Goal: Task Accomplishment & Management: Manage account settings

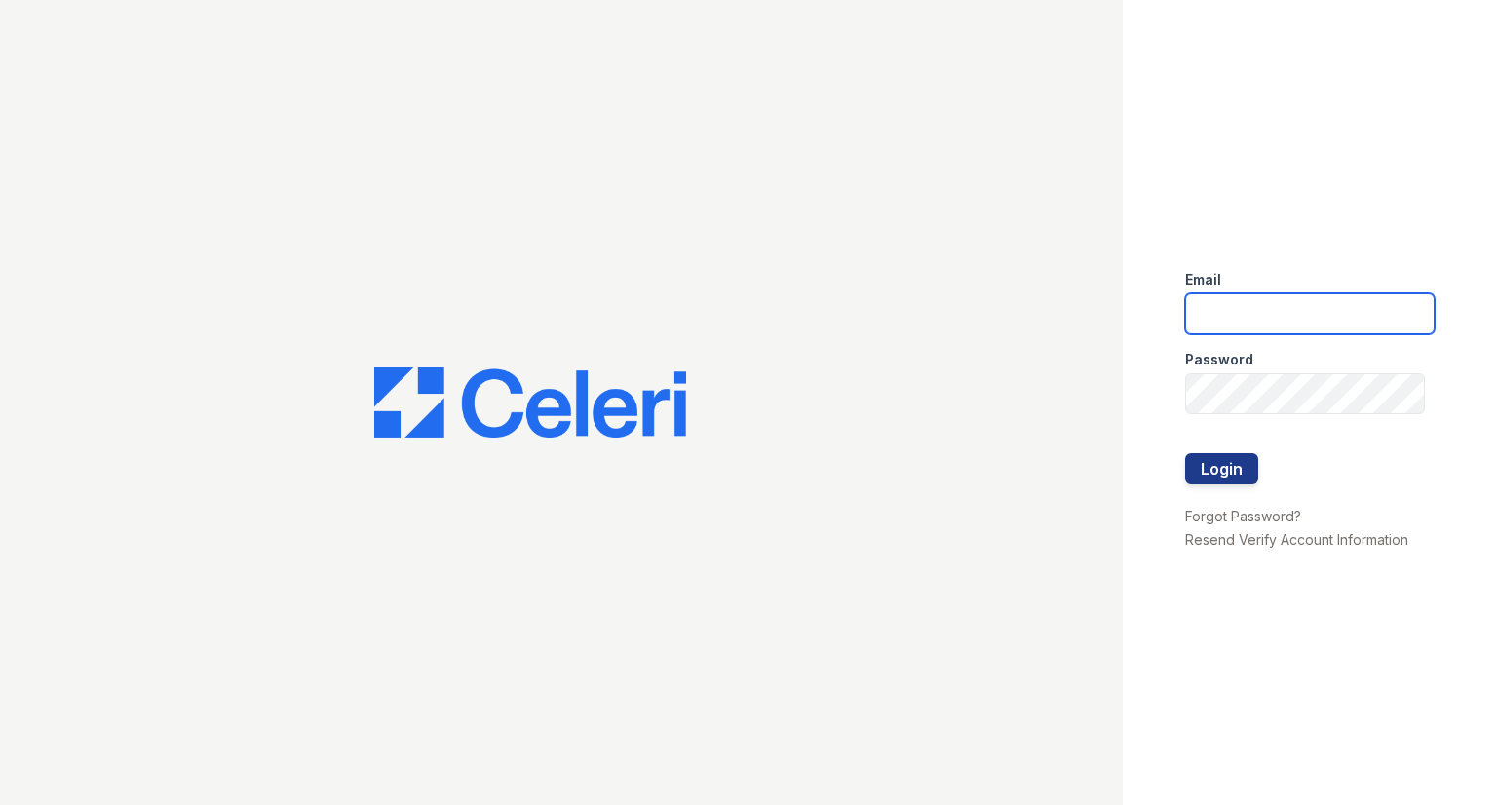
type input "[DOMAIN_NAME][EMAIL_ADDRESS][DOMAIN_NAME]"
click at [1231, 450] on div at bounding box center [1309, 433] width 249 height 39
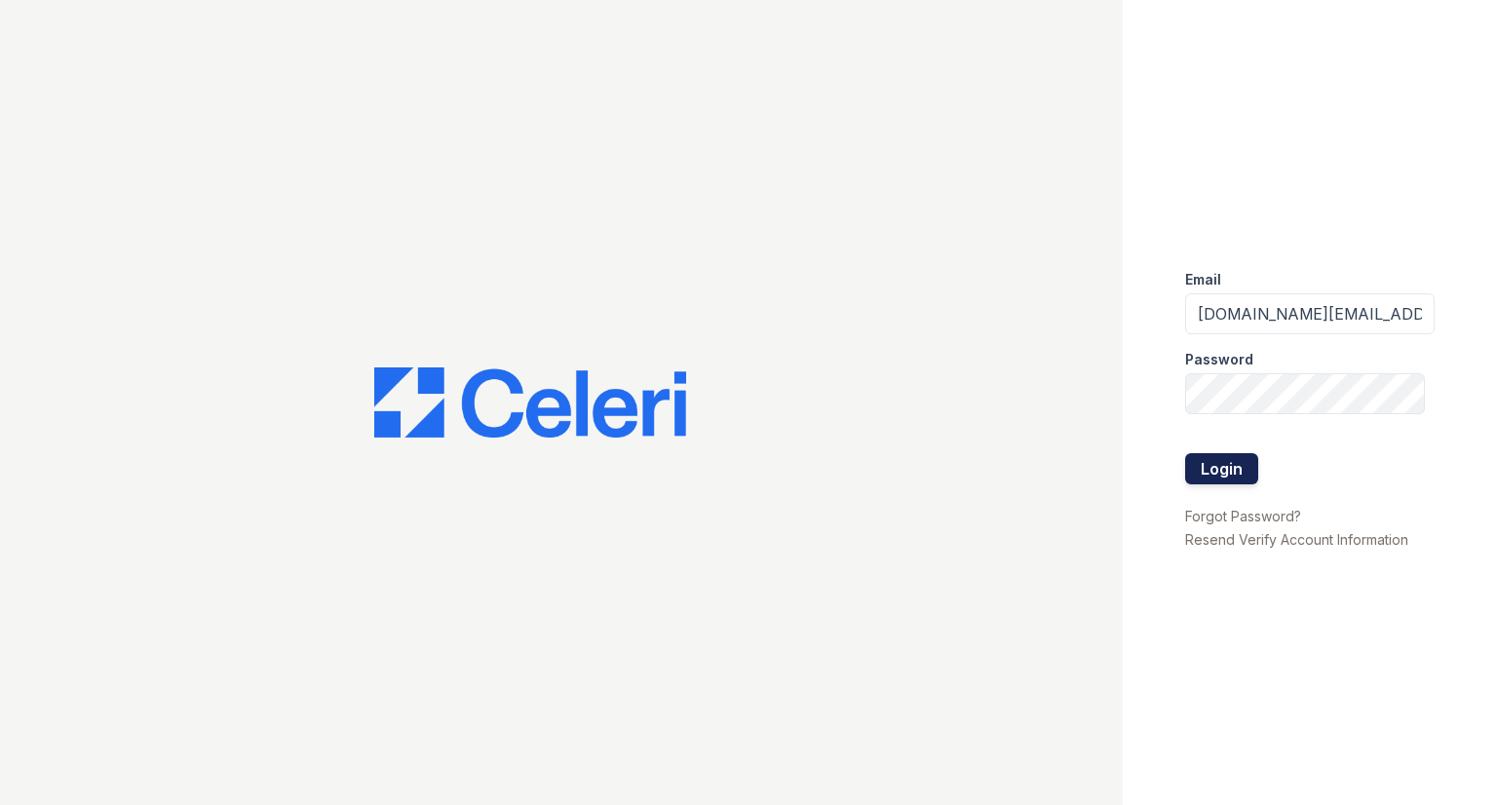
click at [1243, 473] on button "Login" at bounding box center [1221, 468] width 73 height 31
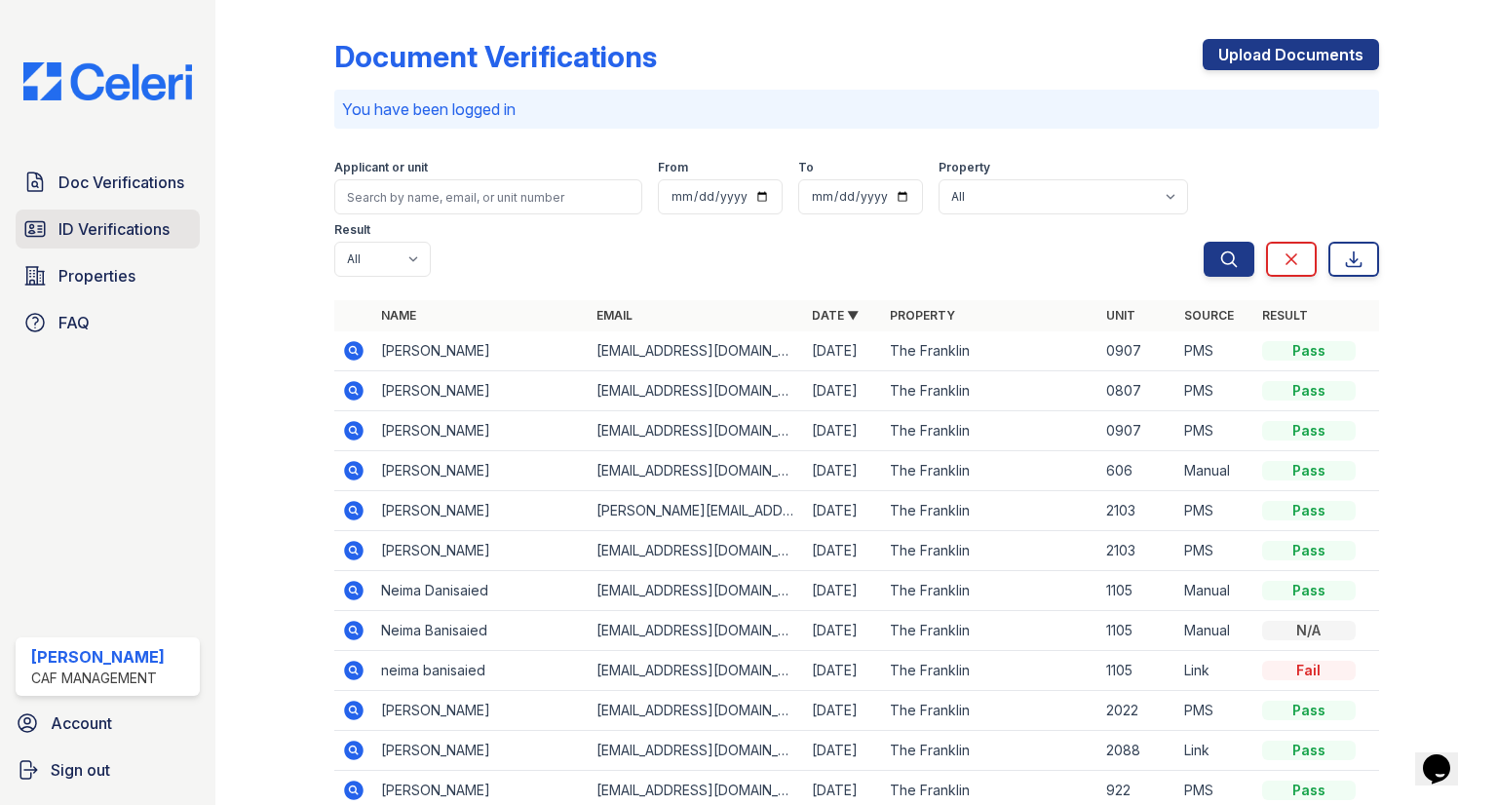
click at [112, 210] on link "ID Verifications" at bounding box center [108, 229] width 184 height 39
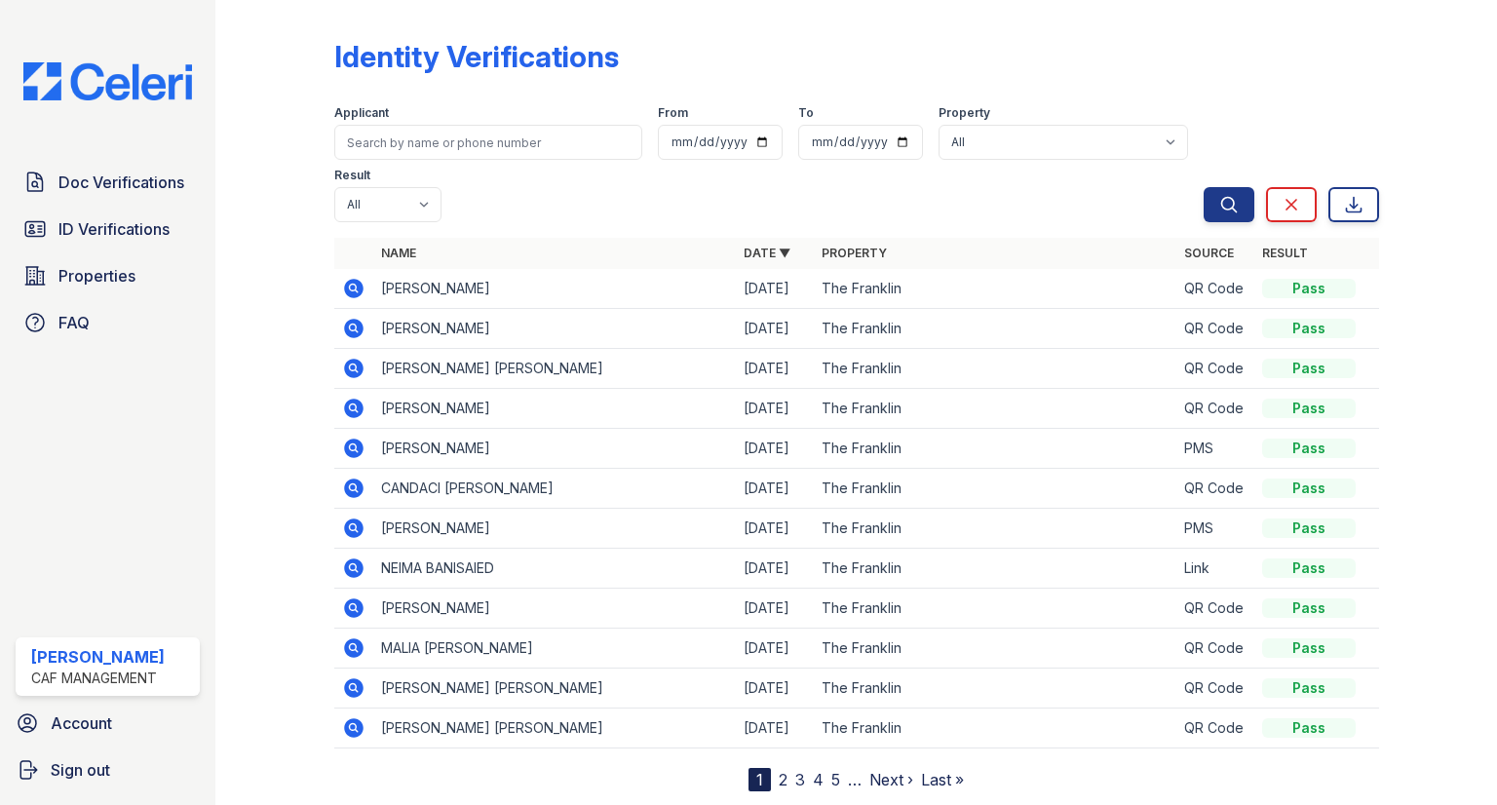
click at [782, 770] on link "2" at bounding box center [783, 779] width 9 height 19
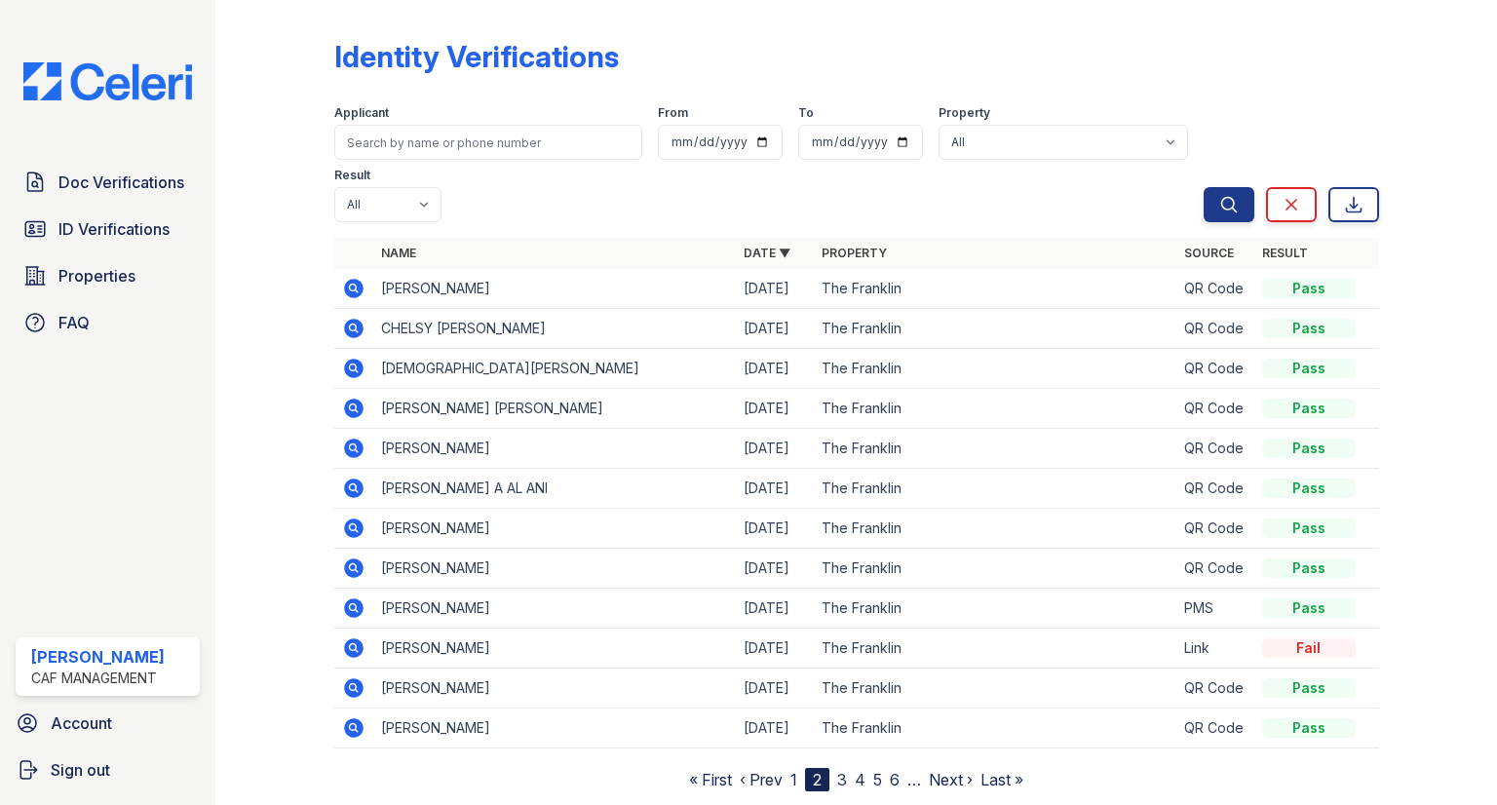
click at [839, 770] on link "3" at bounding box center [842, 779] width 10 height 19
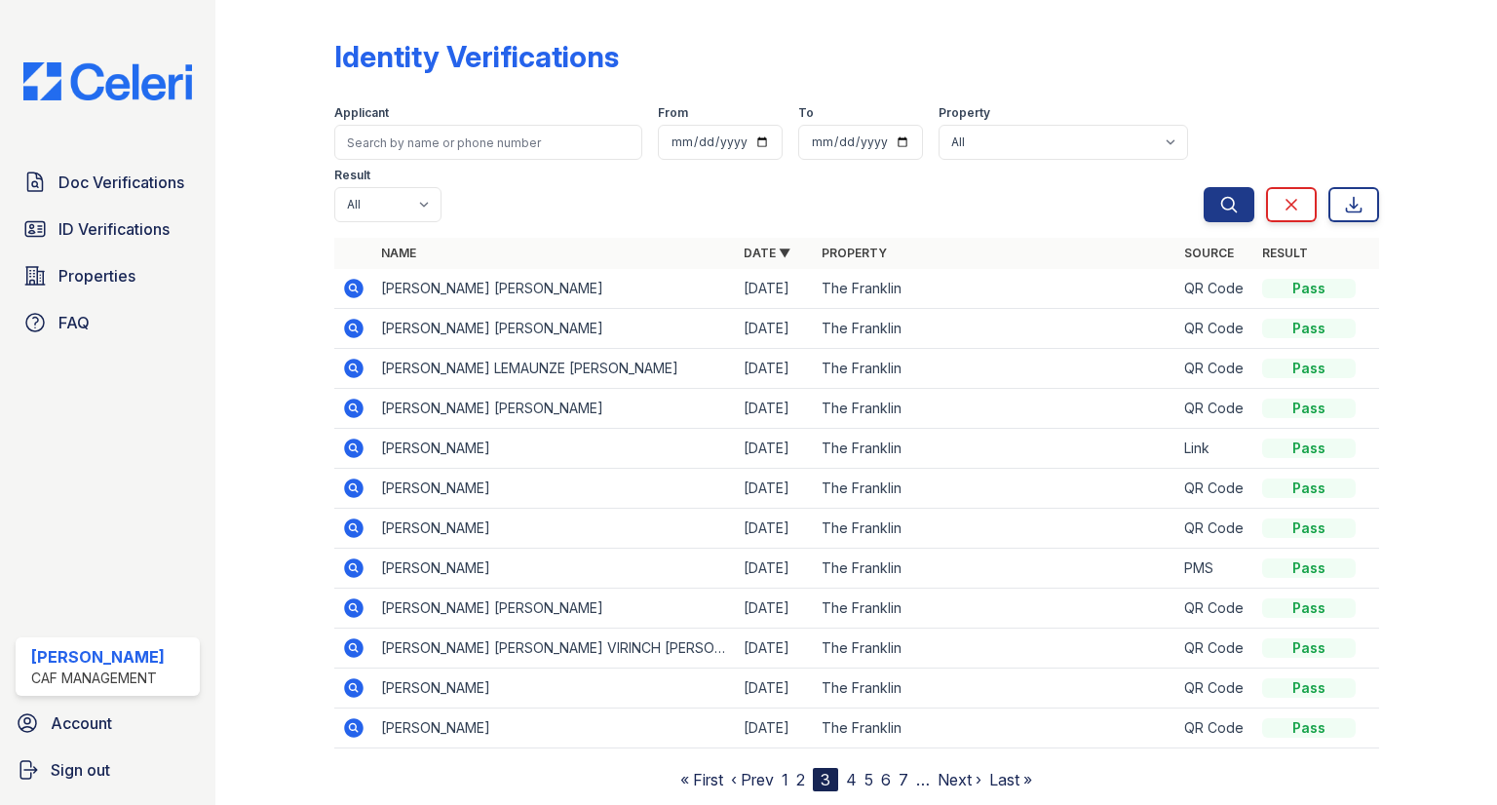
click at [850, 770] on link "4" at bounding box center [851, 779] width 11 height 19
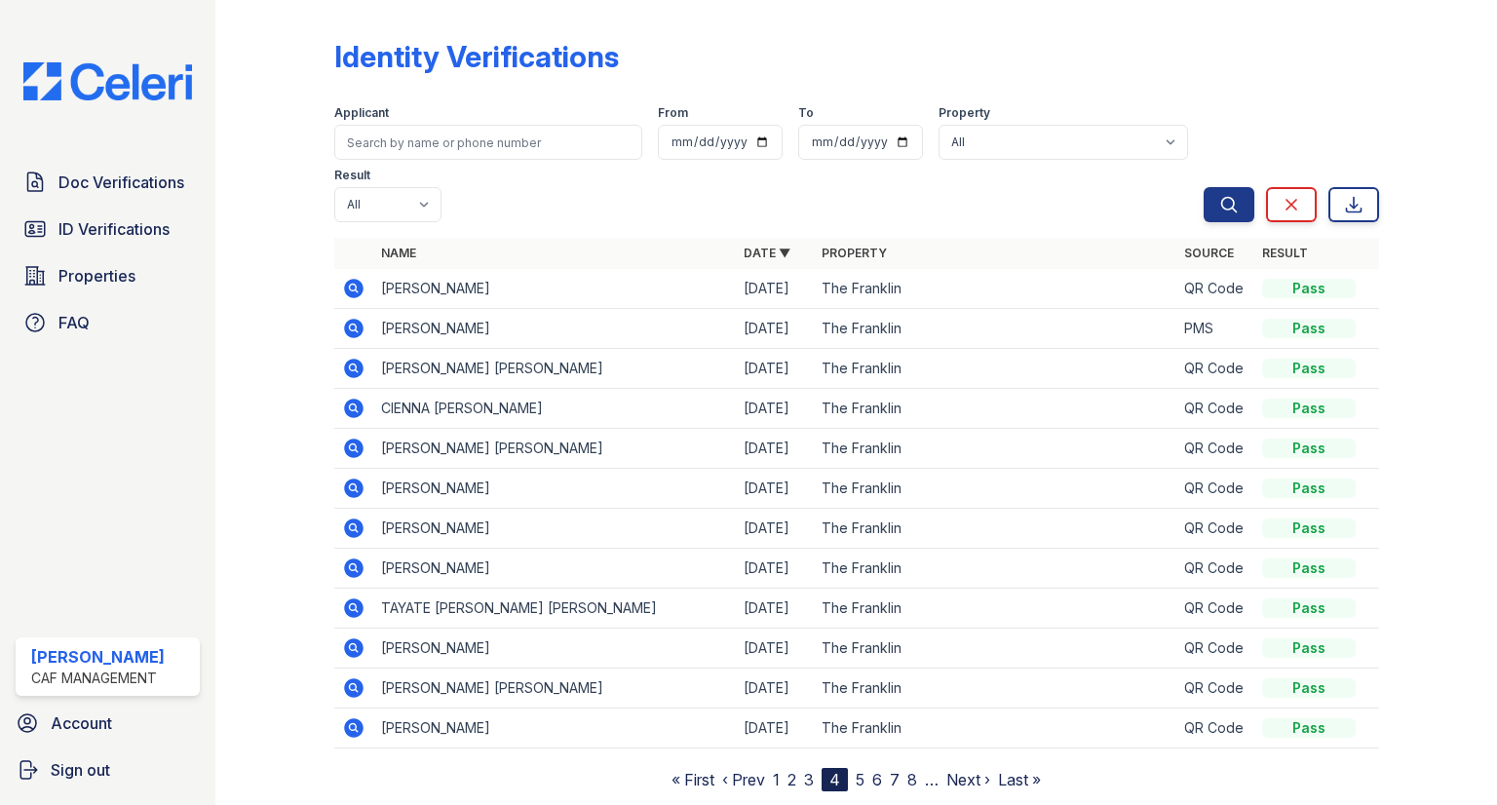
click at [775, 770] on link "1" at bounding box center [776, 779] width 7 height 19
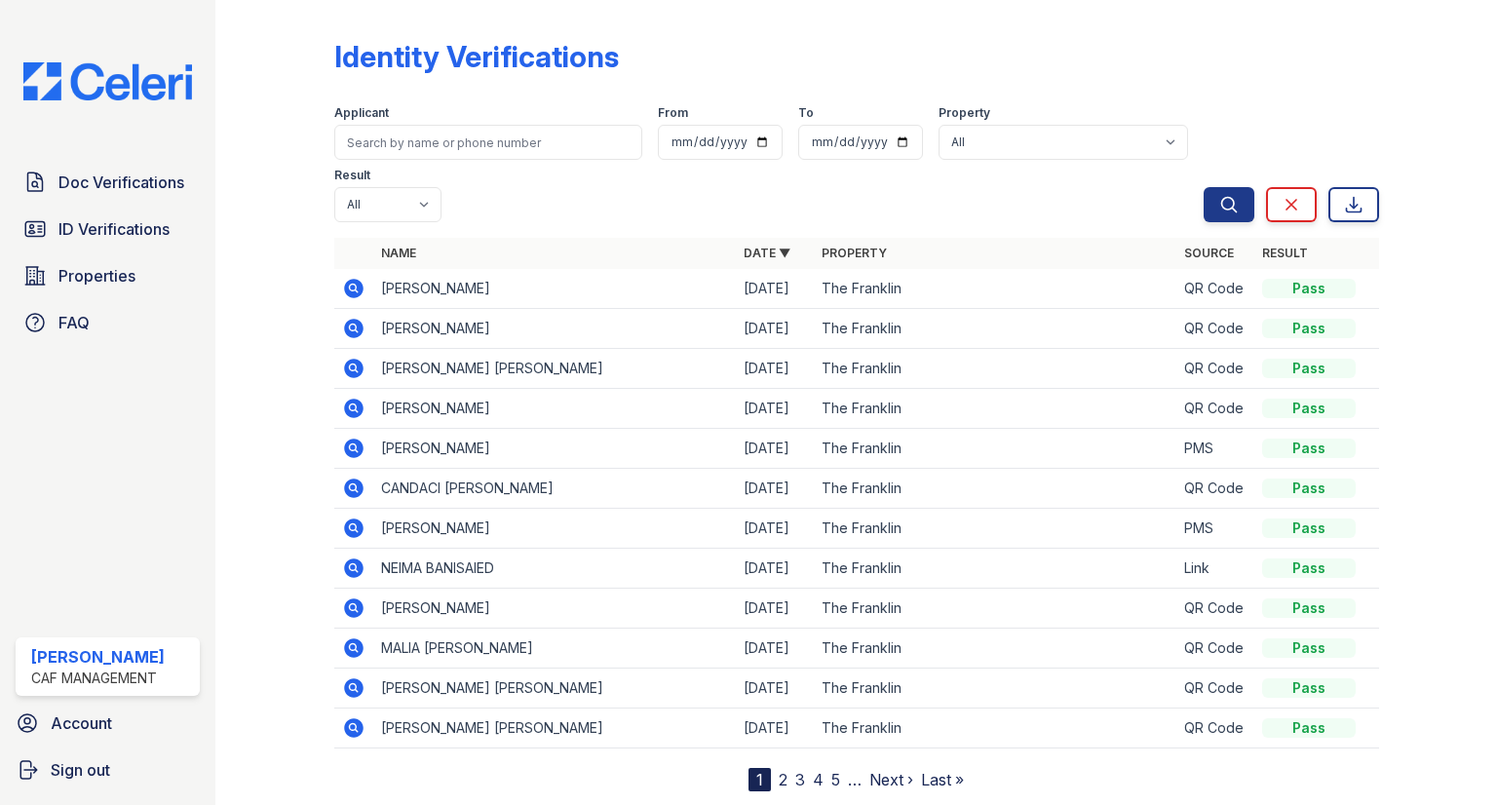
click at [798, 727] on div "Identity Verifications Filter Applicant From To Property All The Franklin Resul…" at bounding box center [856, 411] width 1219 height 823
click at [809, 726] on div "Identity Verifications Filter Applicant From To Property All The Franklin Resul…" at bounding box center [856, 411] width 1219 height 823
drag, startPoint x: 809, startPoint y: 726, endPoint x: 799, endPoint y: 721, distance: 10.9
click at [796, 770] on link "3" at bounding box center [800, 779] width 10 height 19
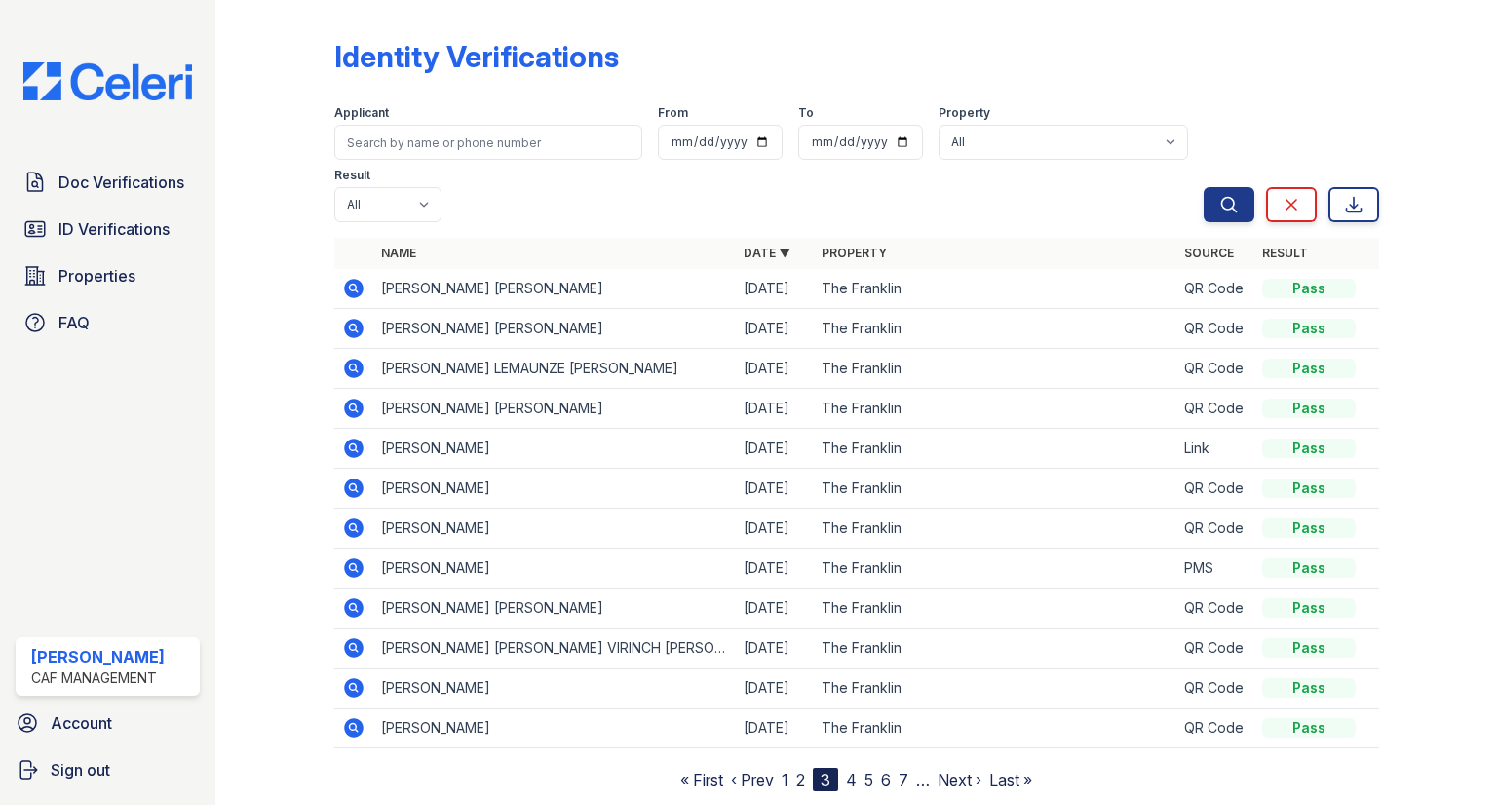
click at [669, 751] on div "Identity Verifications Filter Applicant From To Property All The Franklin Resul…" at bounding box center [856, 411] width 1219 height 823
click at [801, 770] on link "2" at bounding box center [800, 779] width 9 height 19
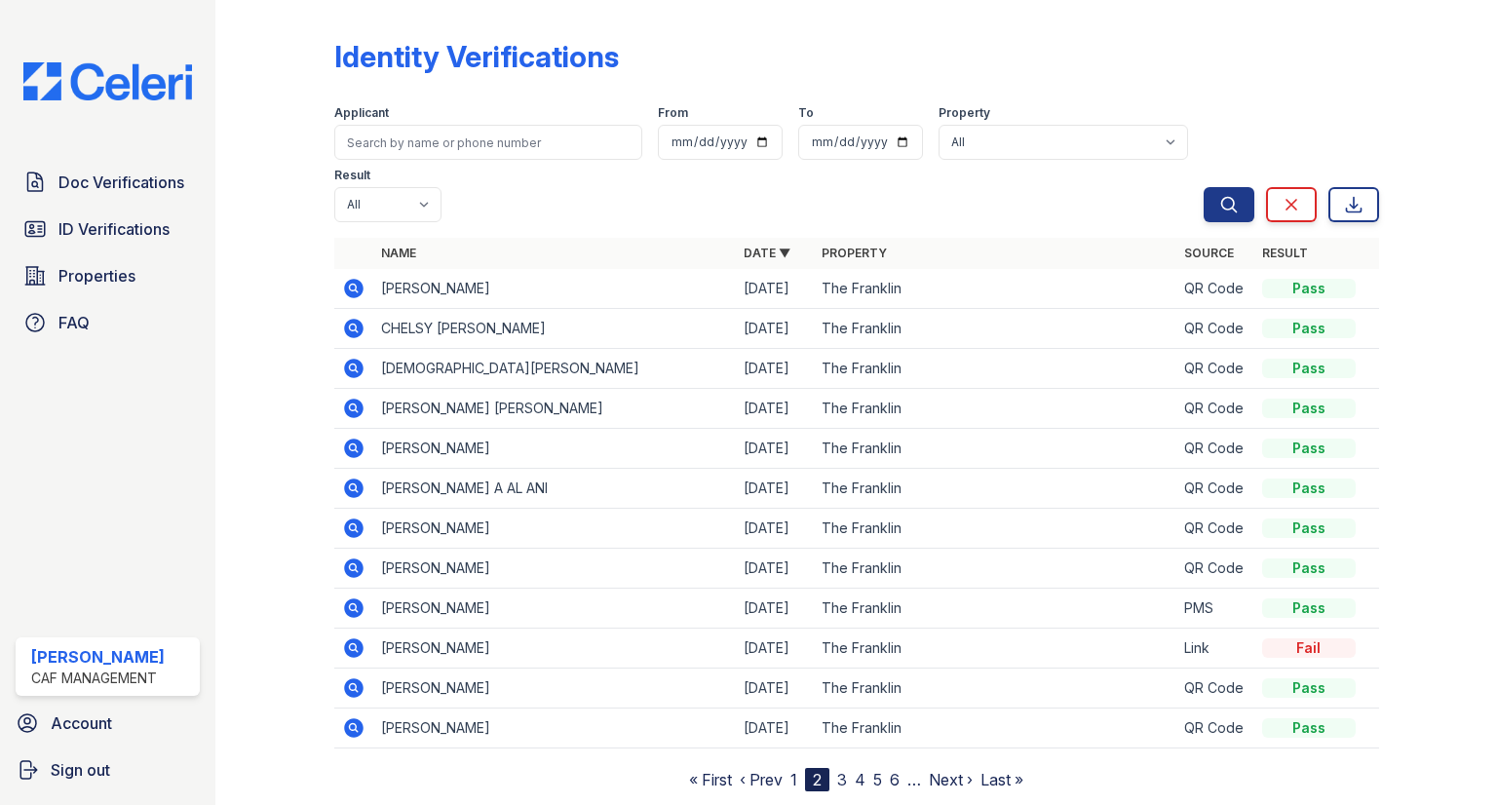
click at [791, 770] on link "1" at bounding box center [793, 779] width 7 height 19
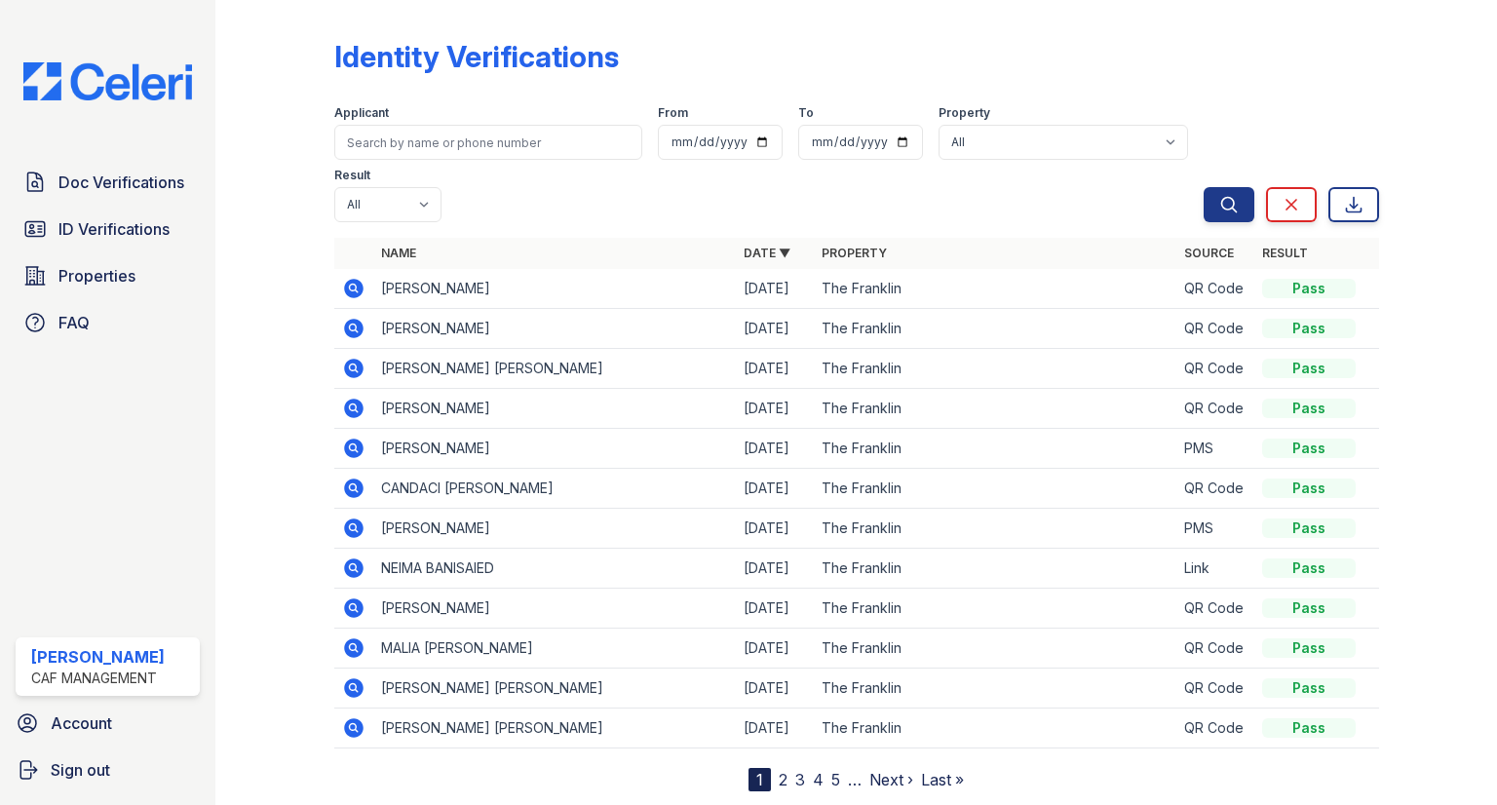
click at [807, 768] on nav "1 2 3 4 5 … Next › Last »" at bounding box center [855, 779] width 215 height 23
click at [816, 770] on link "4" at bounding box center [818, 779] width 11 height 19
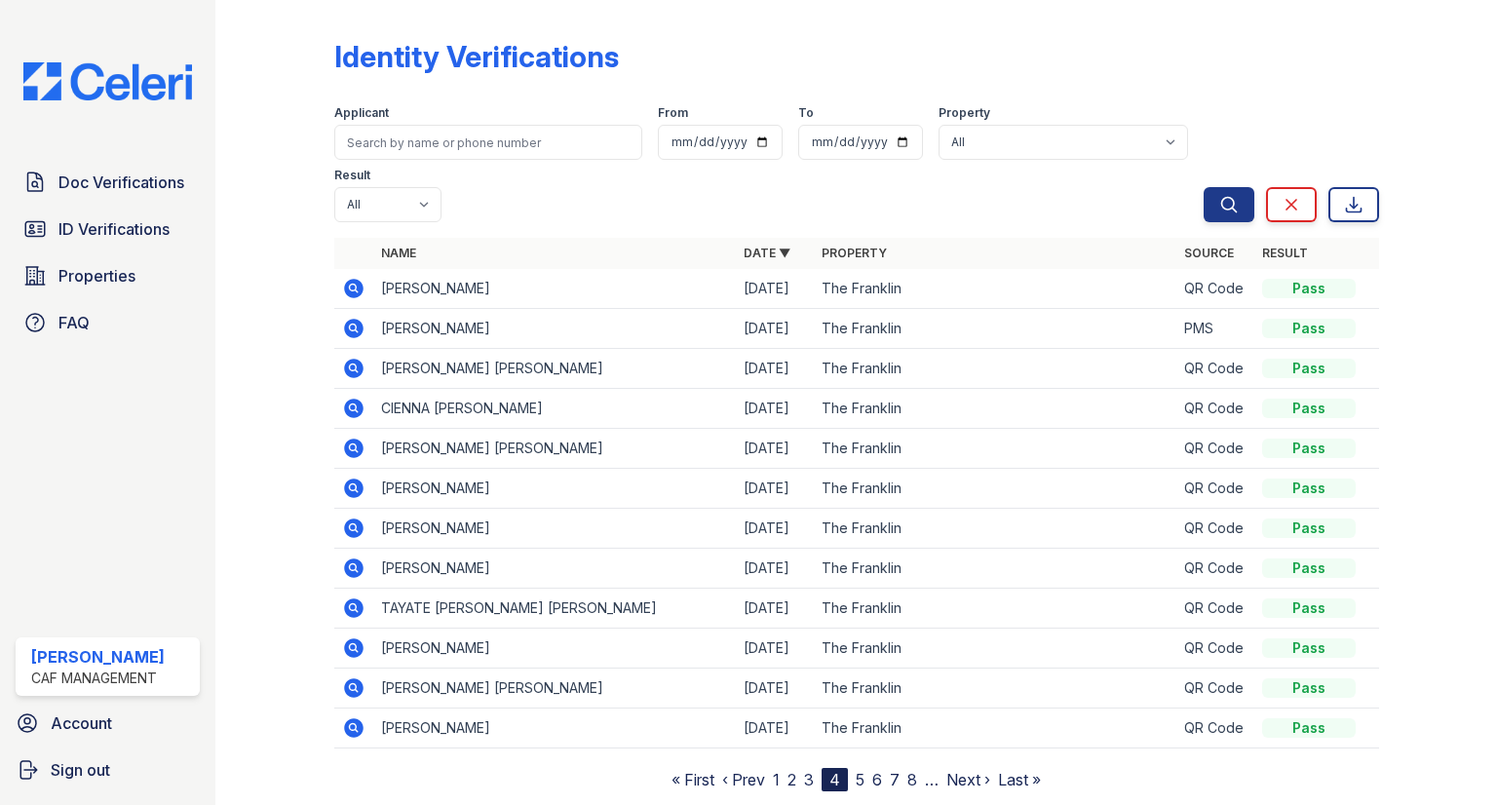
click at [887, 768] on nav "« First ‹ Prev 1 2 3 4 5 6 7 8 … Next › Last »" at bounding box center [855, 779] width 369 height 23
click at [878, 770] on link "6" at bounding box center [877, 779] width 10 height 19
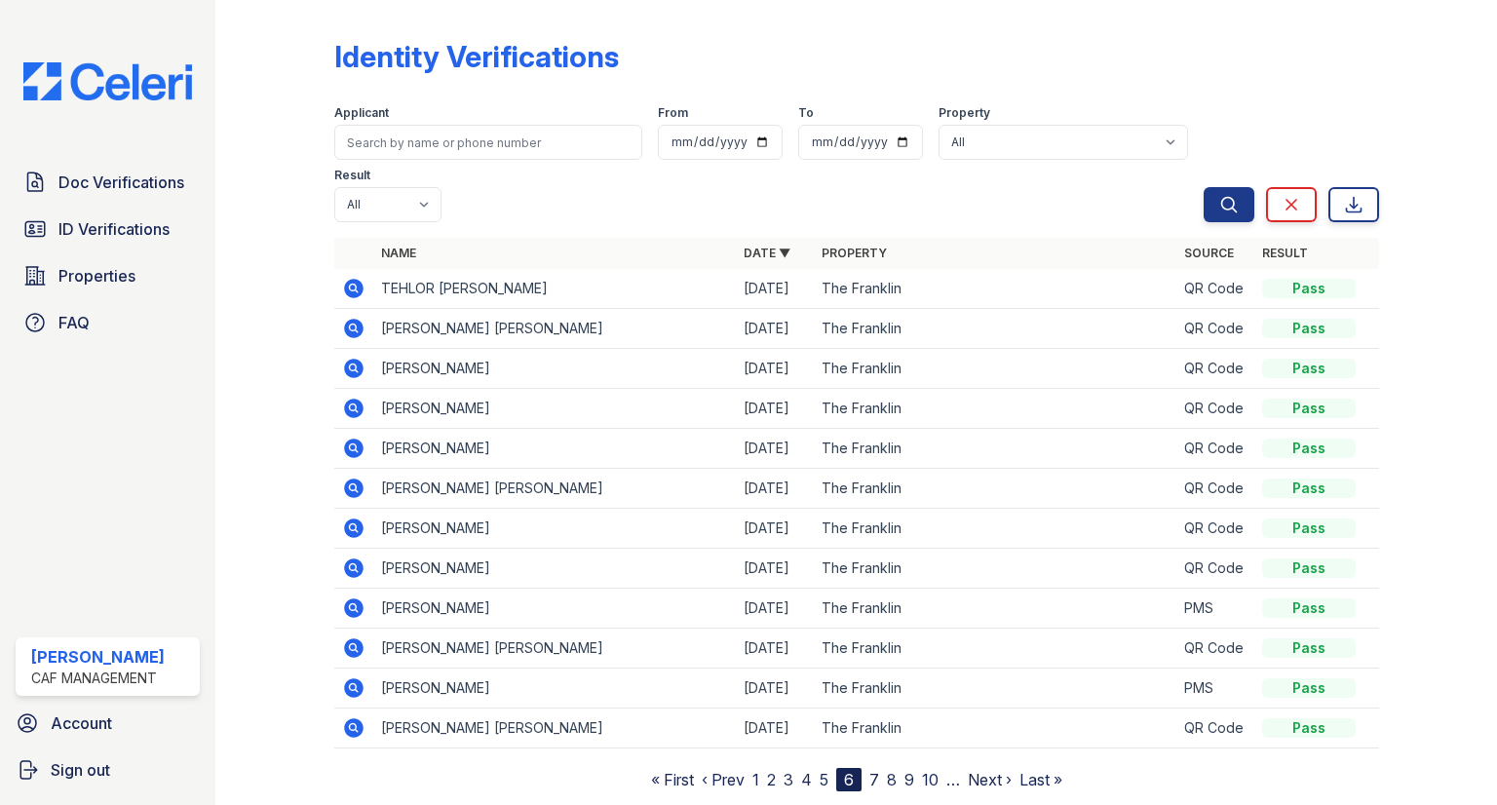
click at [819, 768] on nav "« First ‹ Prev 1 2 3 4 5 6 7 8 9 10 … Next › Last »" at bounding box center [856, 779] width 411 height 23
click at [761, 768] on nav "« First ‹ Prev 1 2 3 4 5 6 7 8 9 10 … Next › Last »" at bounding box center [856, 779] width 411 height 23
click at [756, 770] on link "1" at bounding box center [755, 779] width 7 height 19
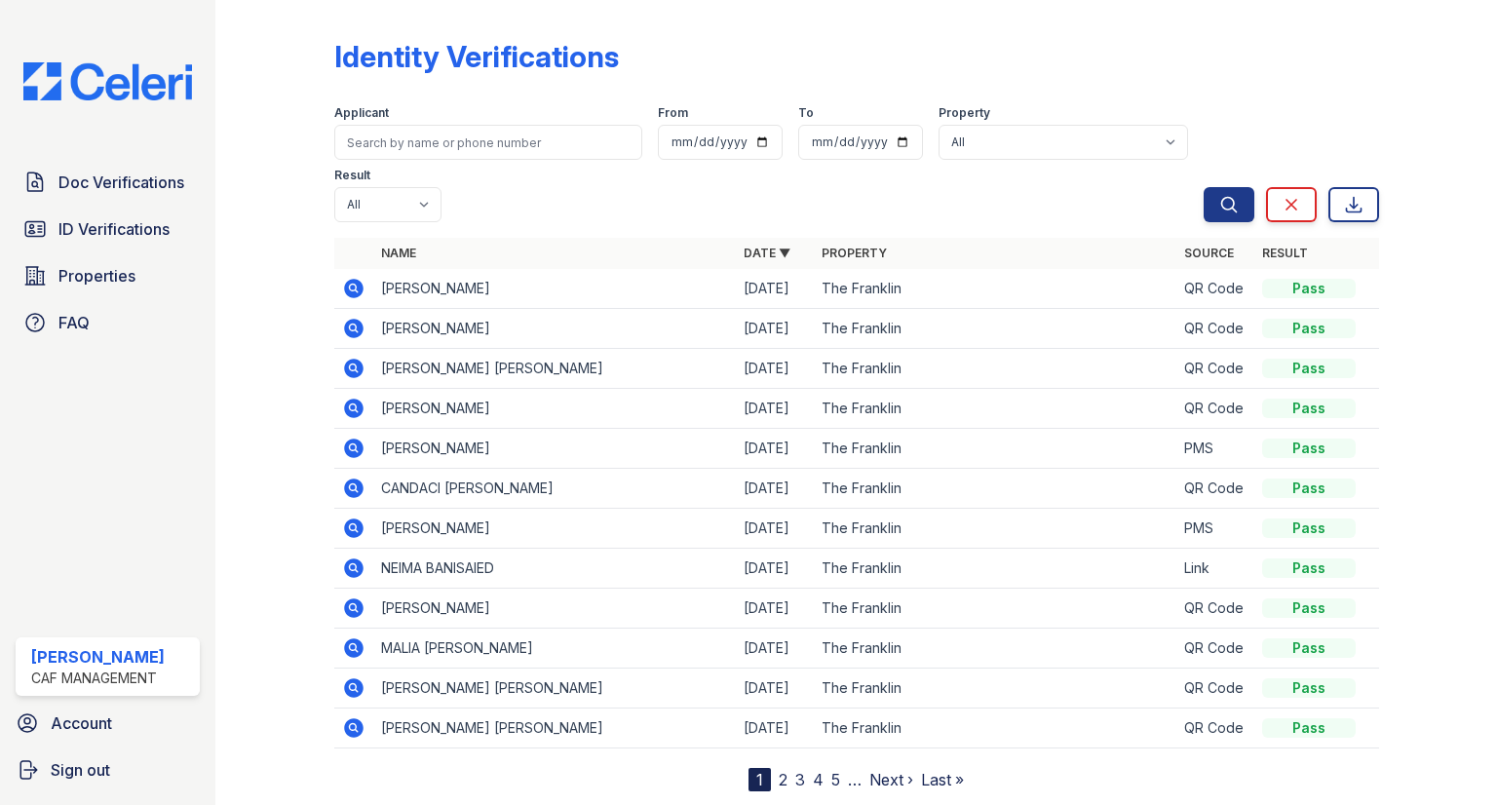
click at [756, 768] on div "1" at bounding box center [759, 779] width 22 height 23
click at [780, 770] on link "2" at bounding box center [783, 779] width 9 height 19
